Goal: Navigation & Orientation: Understand site structure

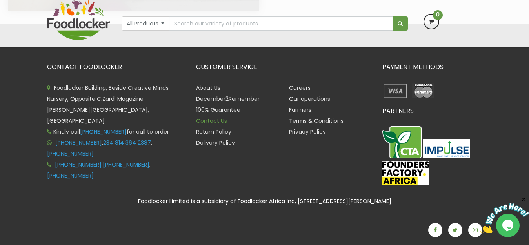
click at [214, 122] on link "Contact Us" at bounding box center [211, 121] width 31 height 8
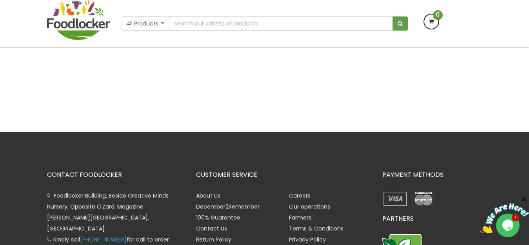
scroll to position [255, 0]
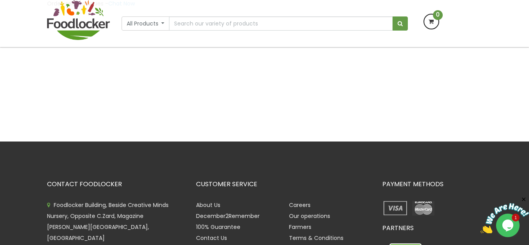
click at [525, 200] on icon "Close" at bounding box center [524, 199] width 7 height 7
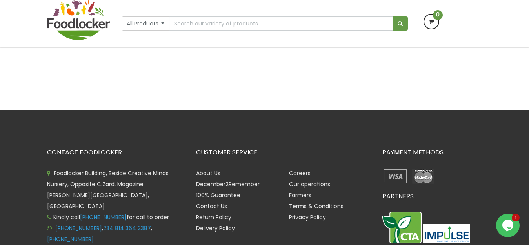
scroll to position [345, 0]
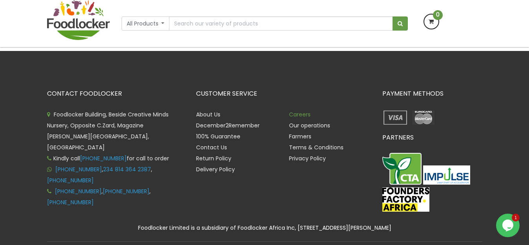
click at [300, 116] on link "Careers" at bounding box center [300, 115] width 22 height 8
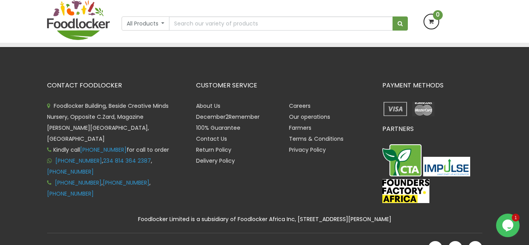
scroll to position [408, 0]
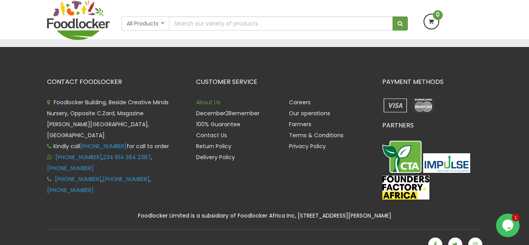
click at [206, 101] on link "About Us" at bounding box center [208, 103] width 24 height 8
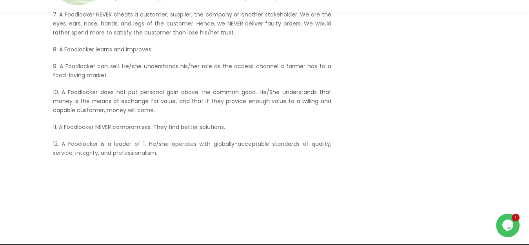
scroll to position [625, 0]
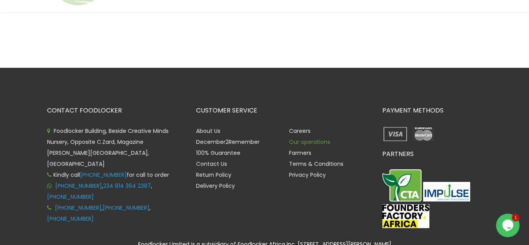
click at [308, 144] on link "Our operations" at bounding box center [309, 142] width 41 height 8
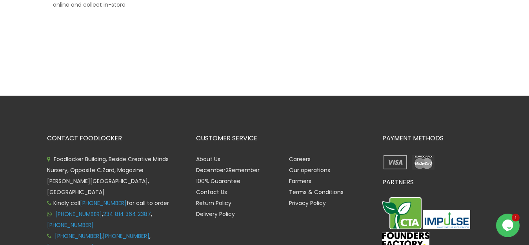
scroll to position [341, 0]
